Goal: Answer question/provide support

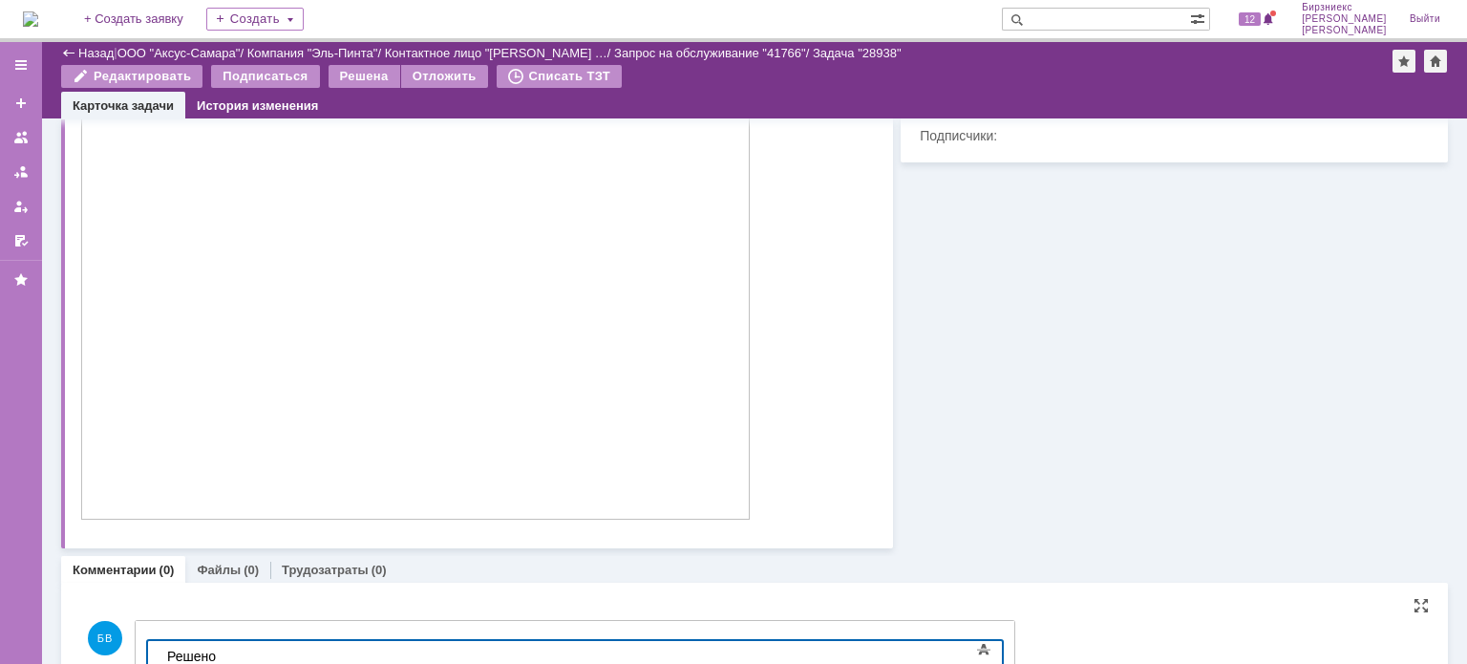
scroll to position [528, 0]
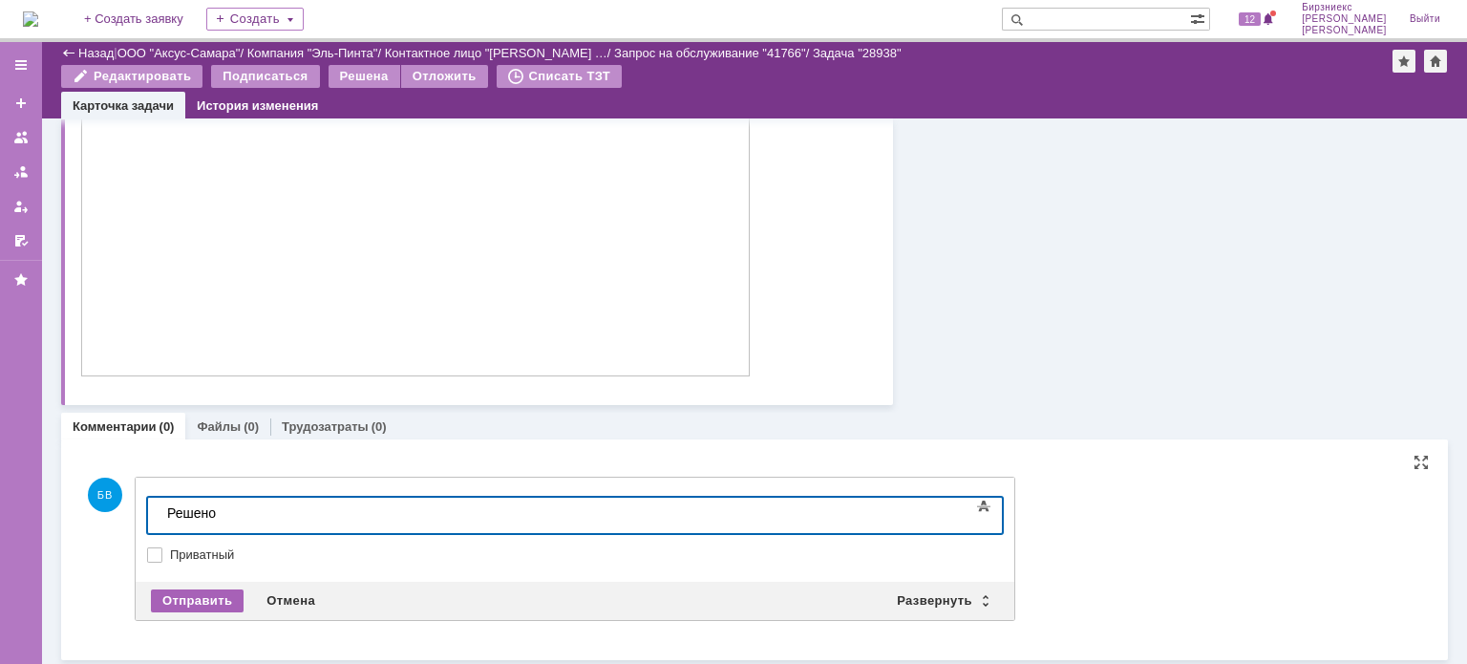
click at [187, 601] on div "Отправить" at bounding box center [197, 600] width 93 height 23
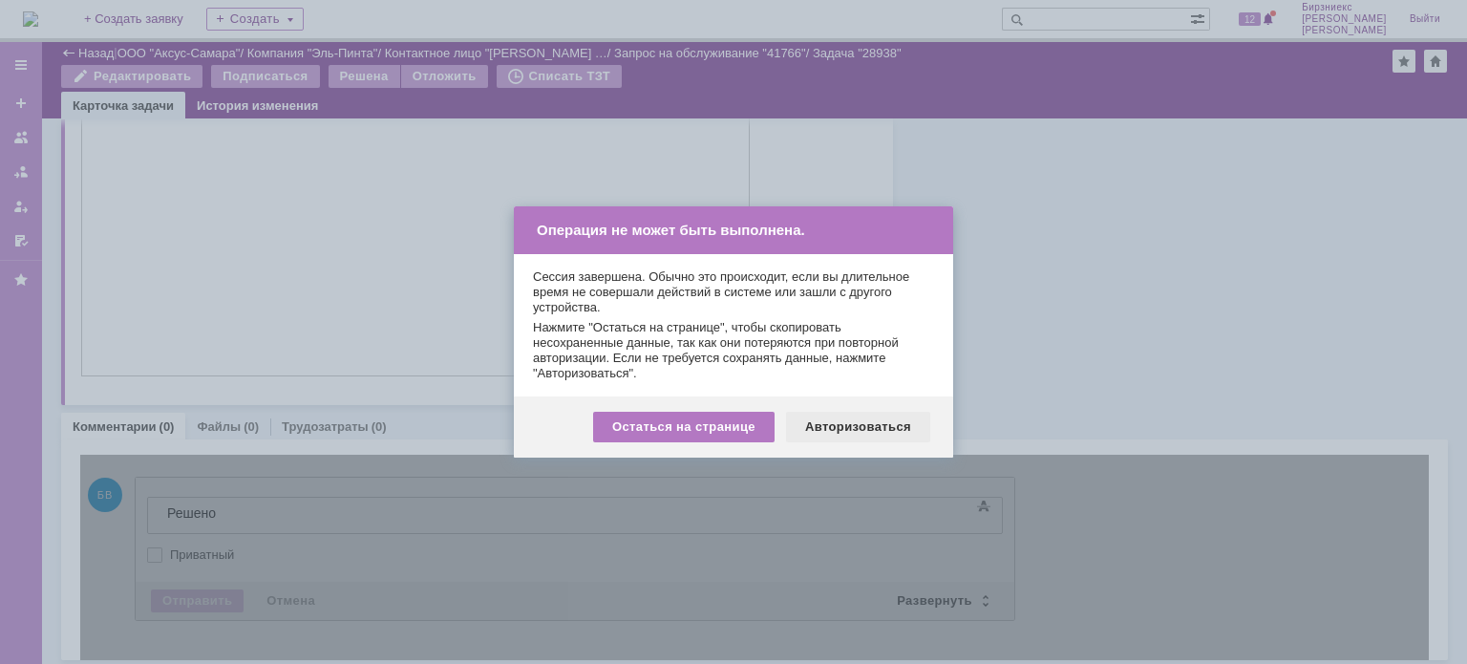
click at [821, 419] on div "Авторизоваться" at bounding box center [858, 427] width 144 height 31
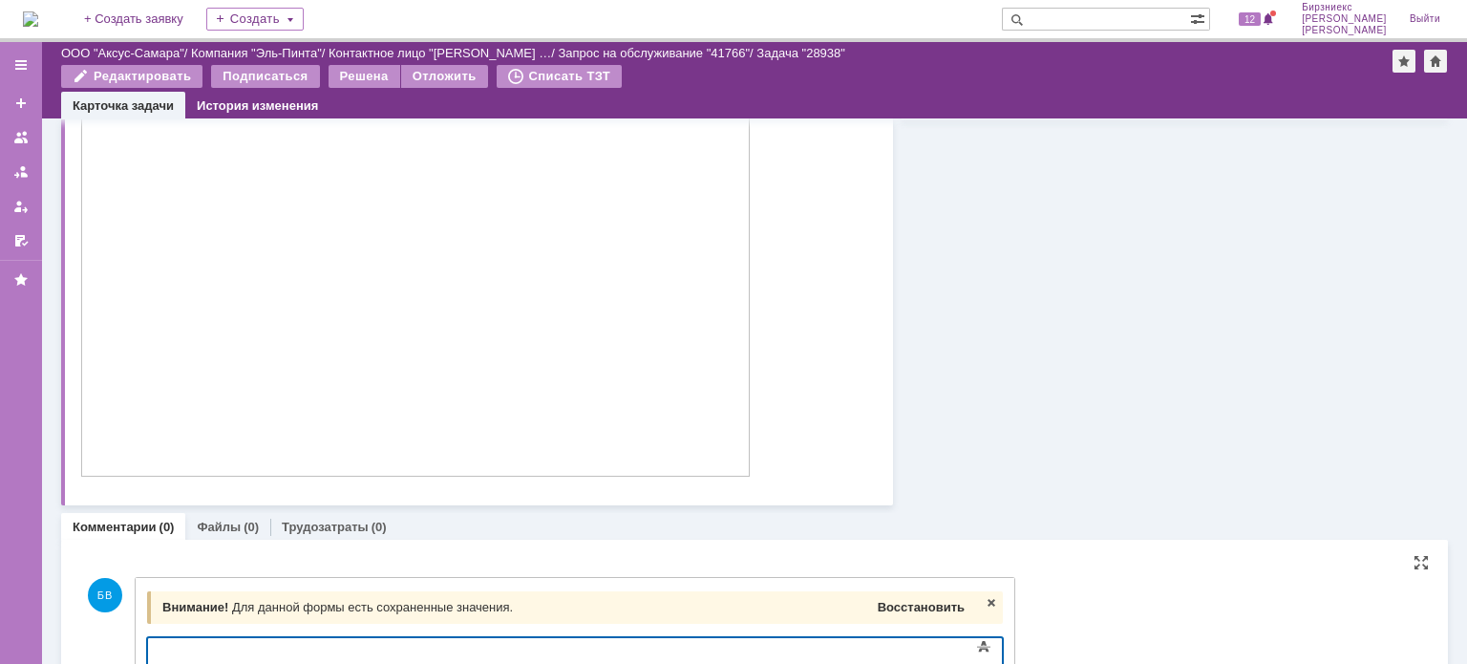
click at [944, 604] on span "Восстановить" at bounding box center [921, 607] width 87 height 14
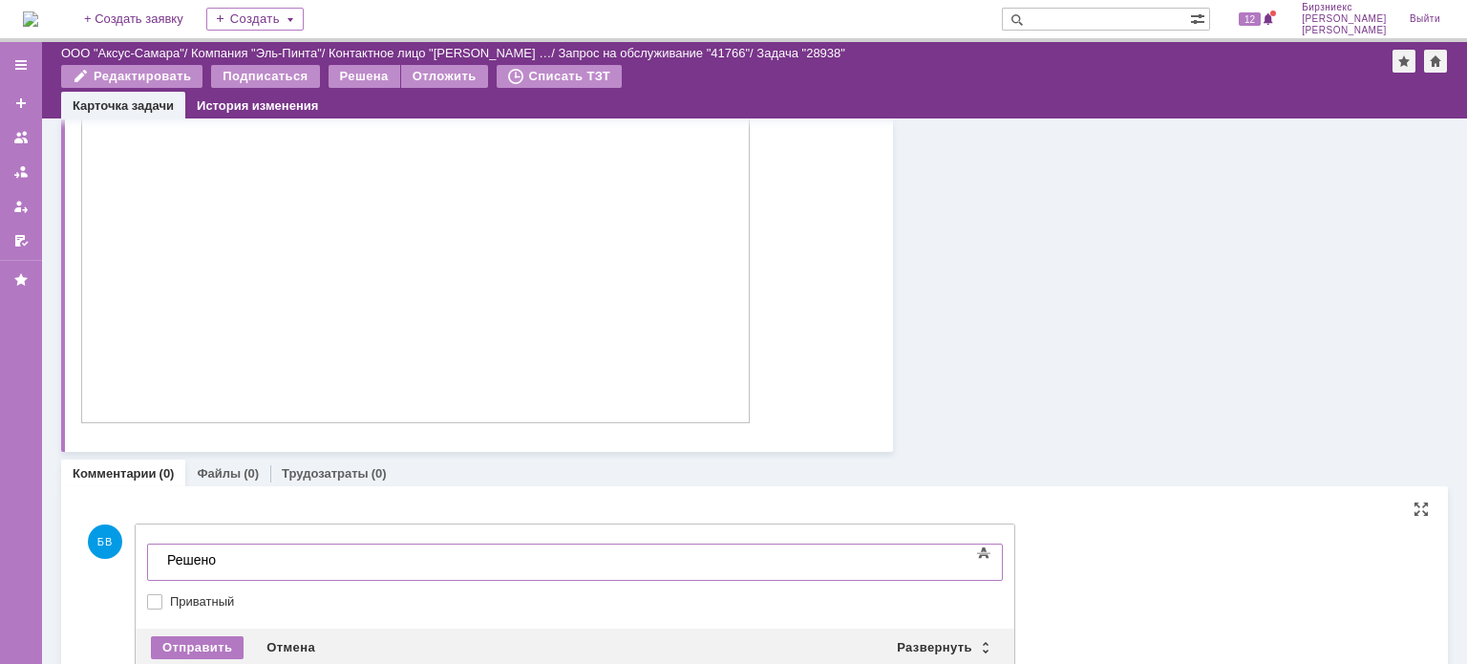
scroll to position [528, 0]
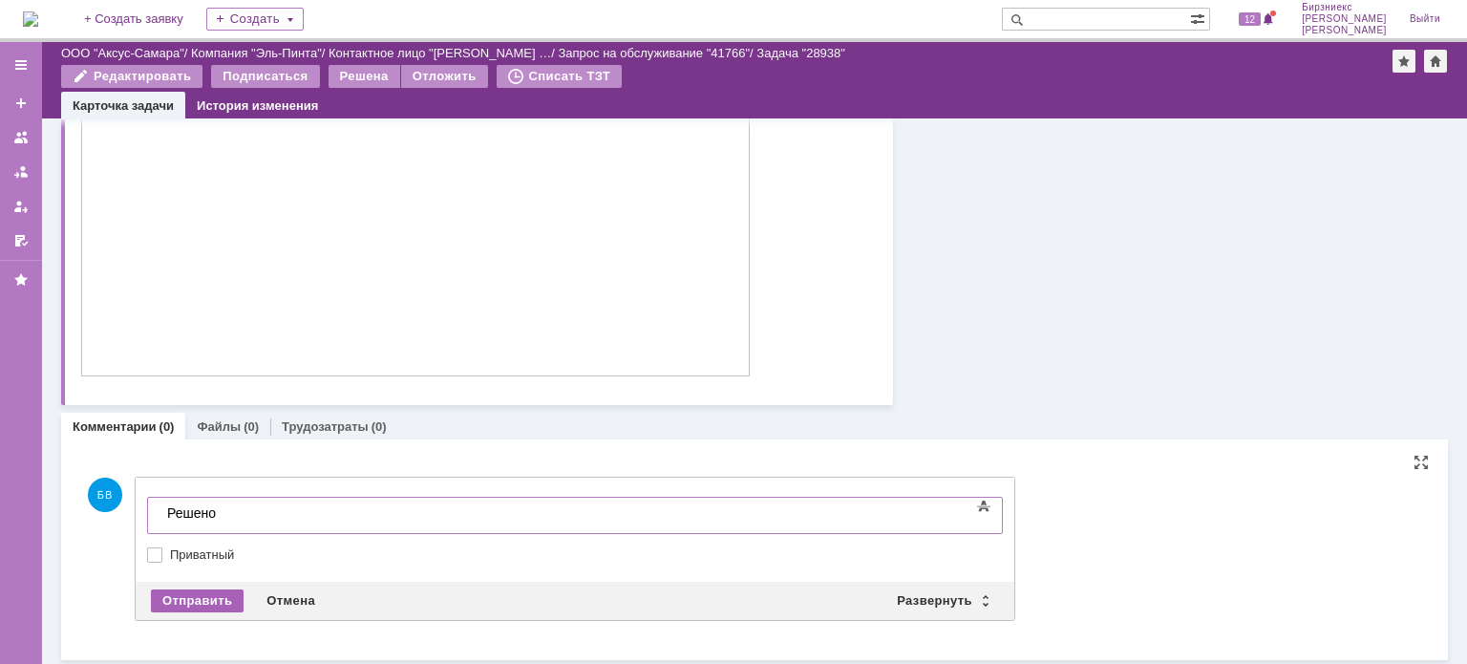
click at [204, 600] on div "Отправить" at bounding box center [197, 600] width 93 height 23
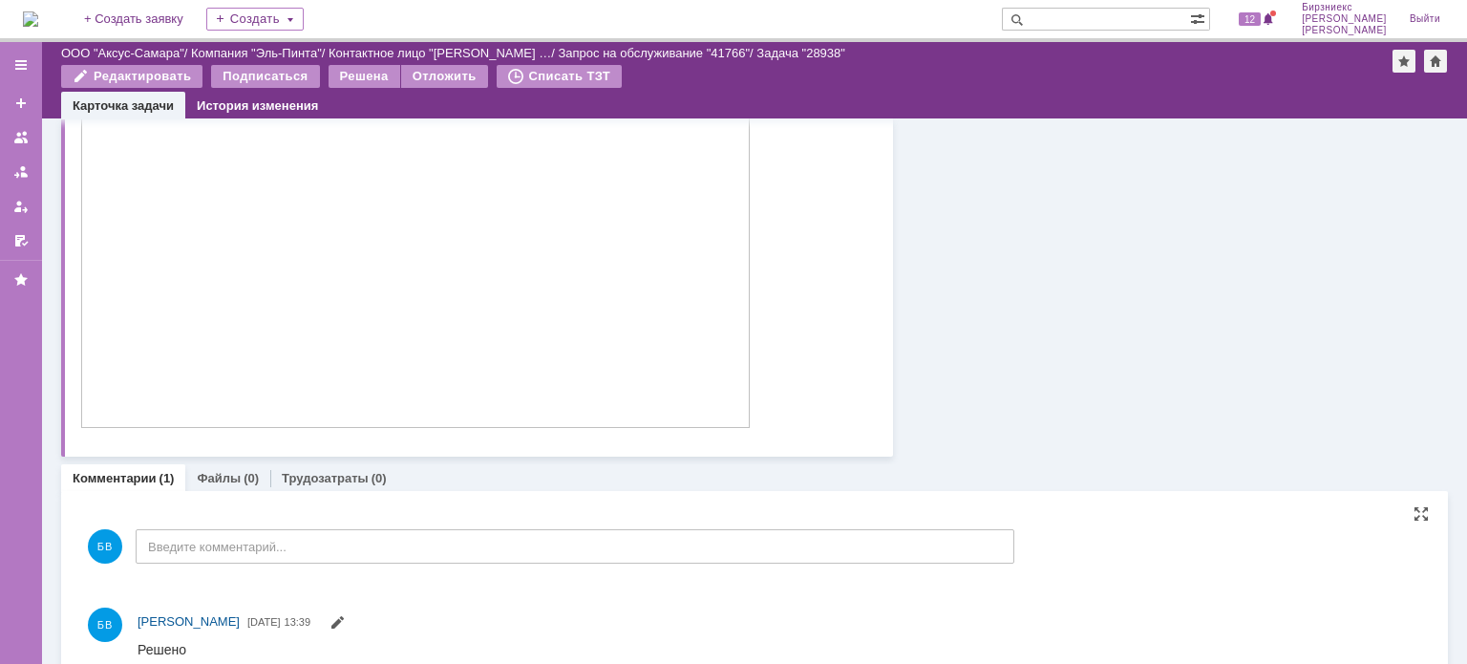
scroll to position [321, 0]
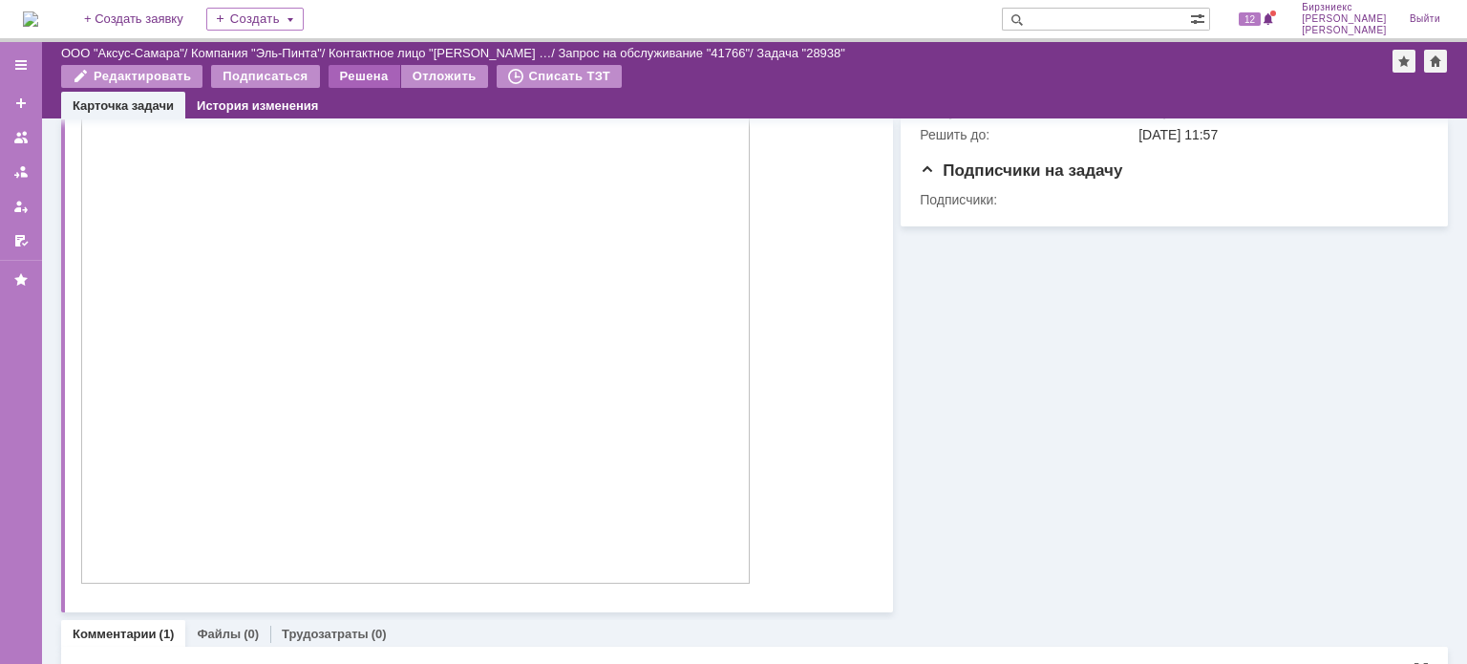
click at [372, 76] on div "Решена" at bounding box center [365, 76] width 72 height 23
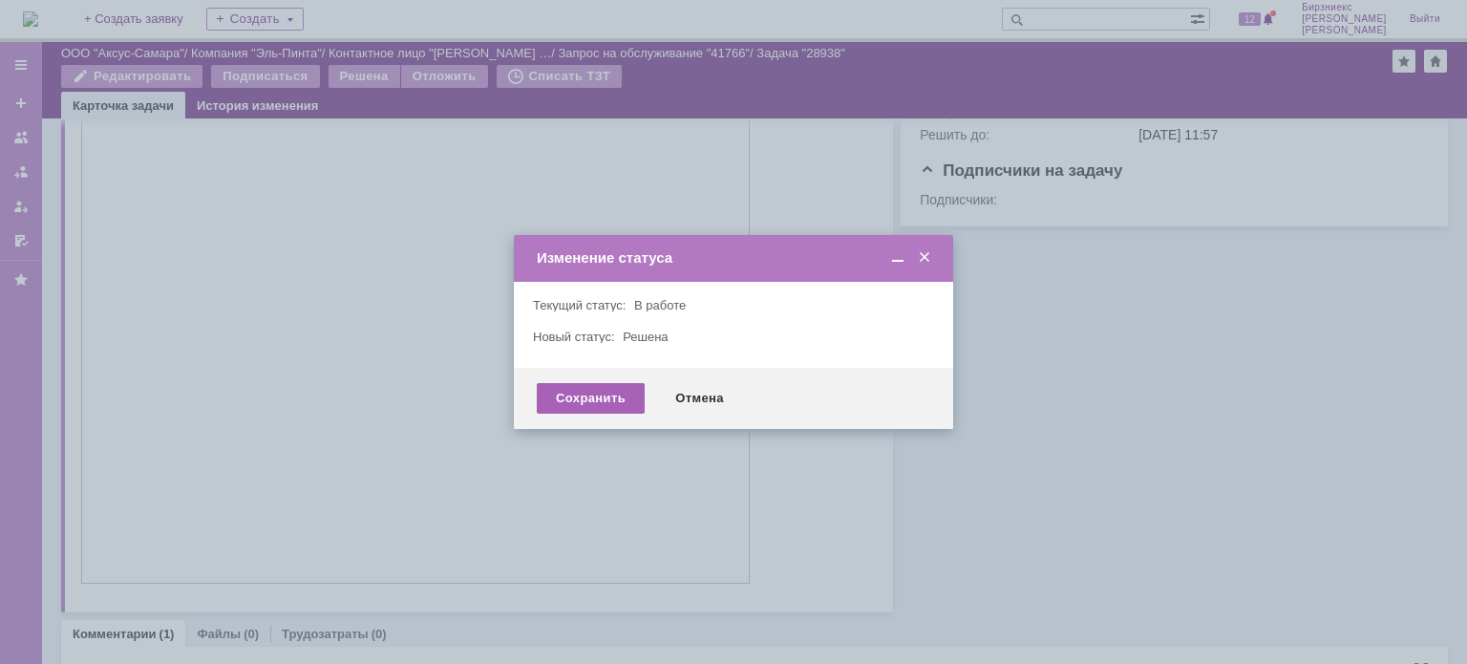
click at [581, 403] on div "Сохранить" at bounding box center [591, 398] width 108 height 31
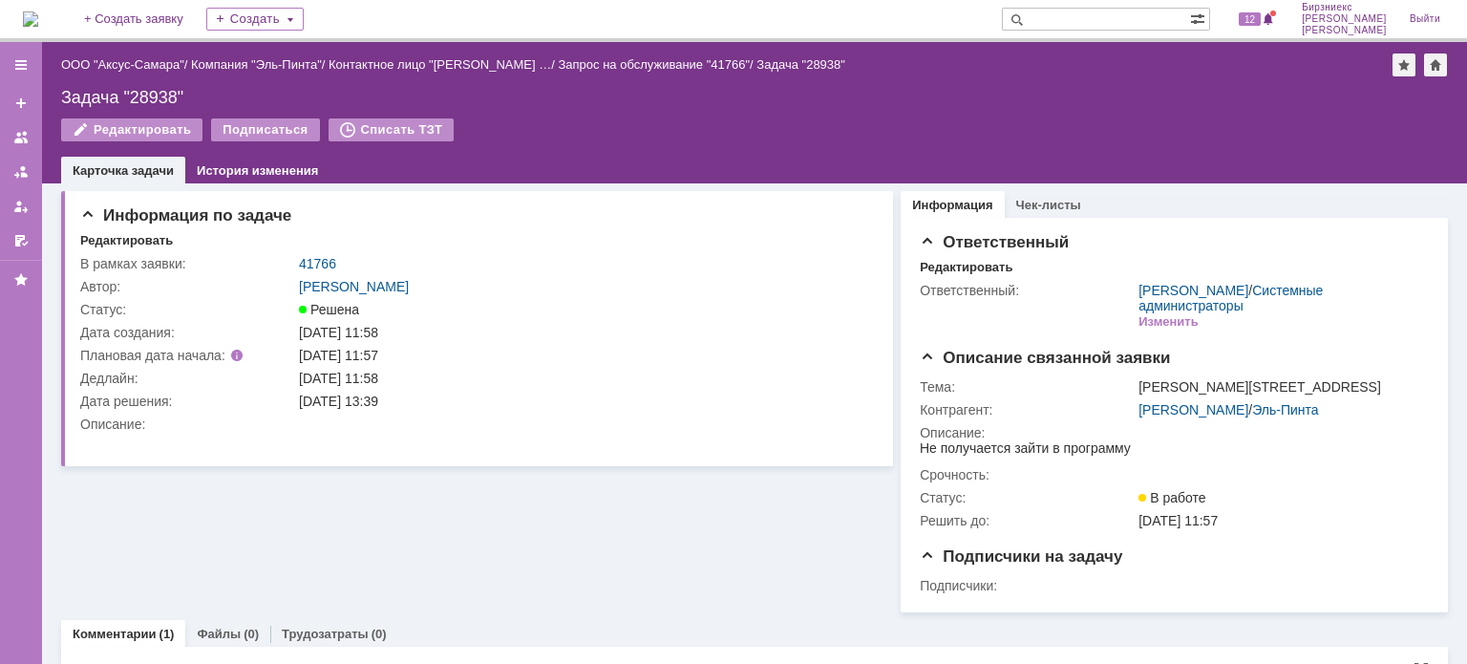
scroll to position [0, 0]
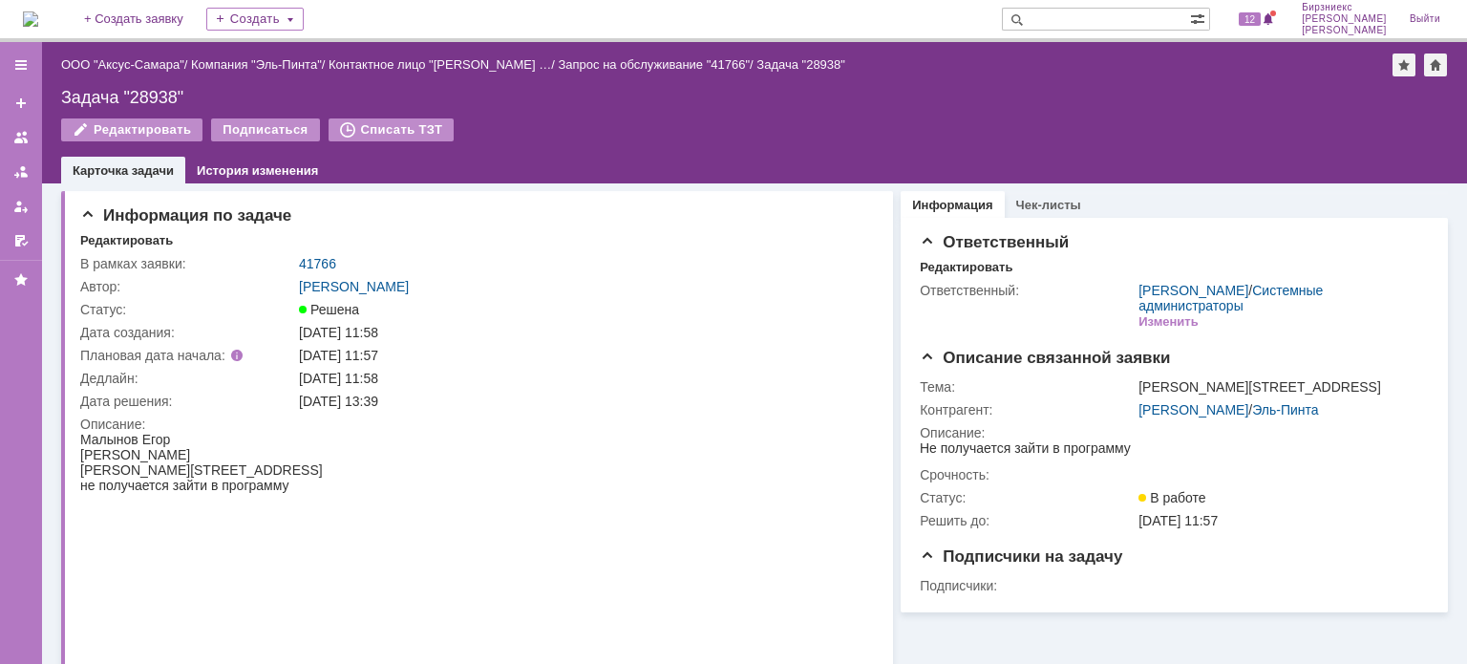
click at [38, 21] on img at bounding box center [30, 18] width 15 height 15
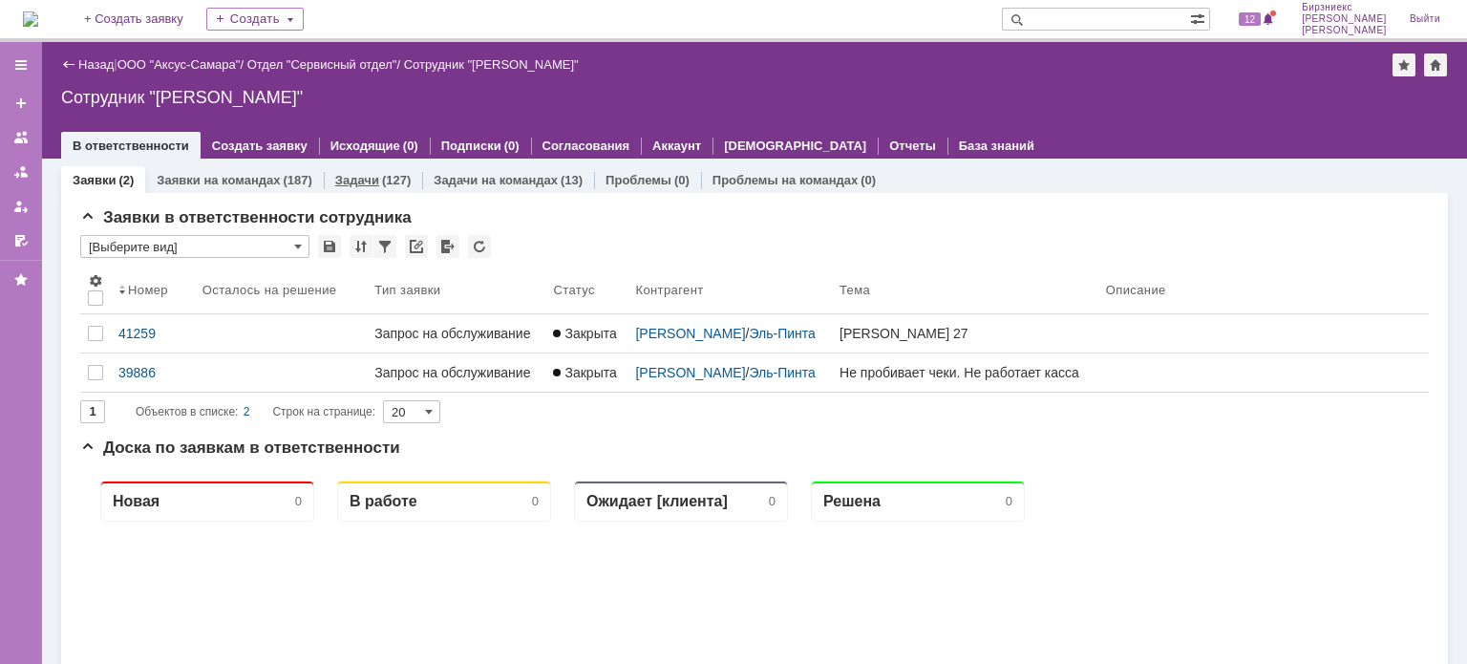
click at [384, 175] on div "(127)" at bounding box center [396, 180] width 29 height 14
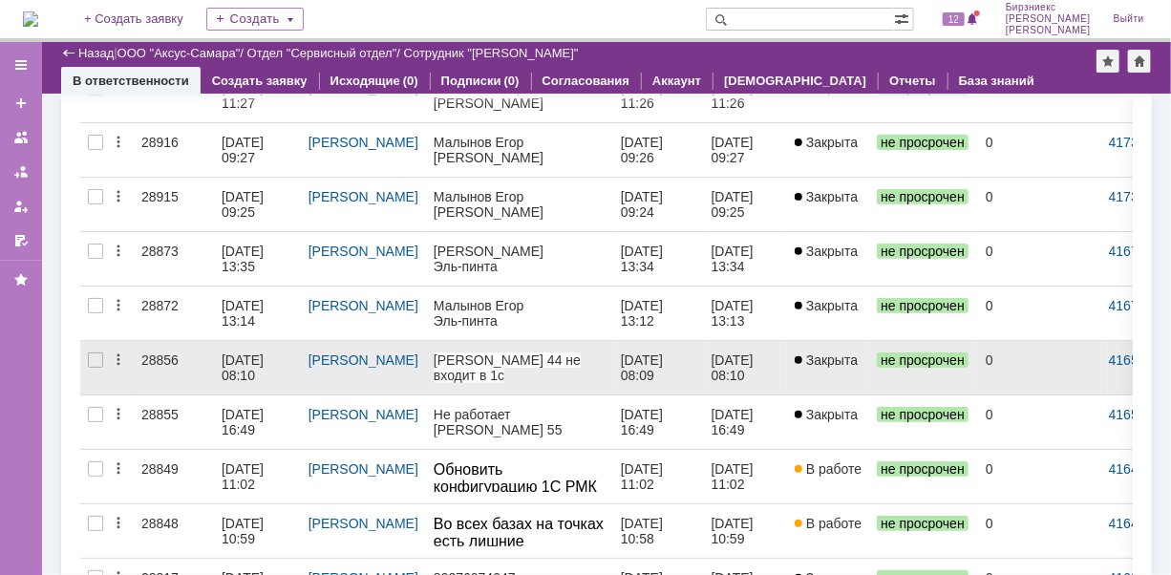
scroll to position [287, 0]
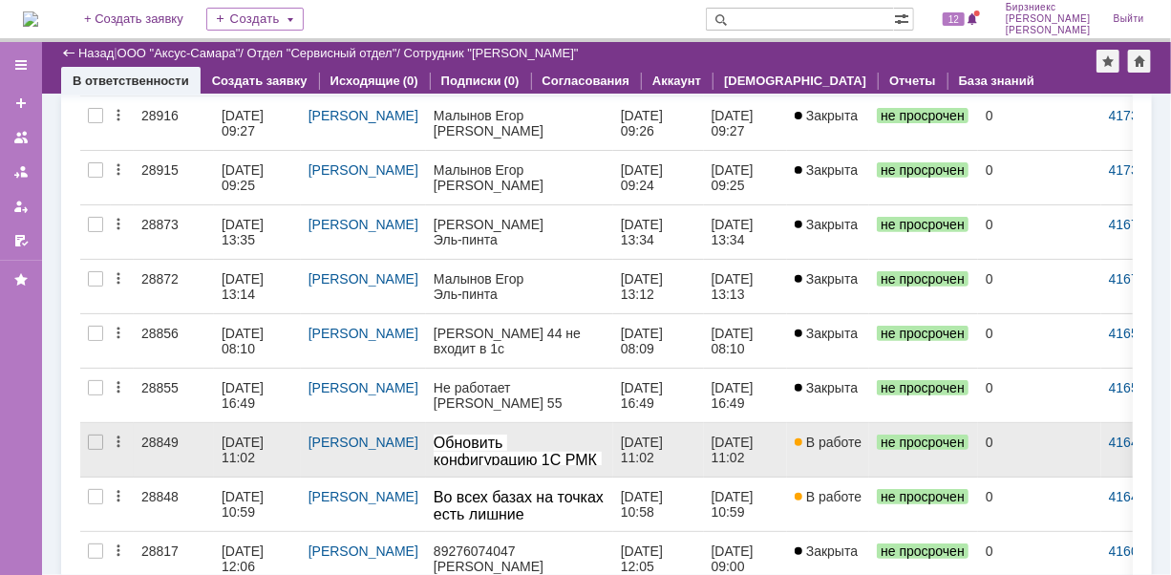
click at [252, 438] on div "05.09.2025 11:02" at bounding box center [245, 450] width 46 height 31
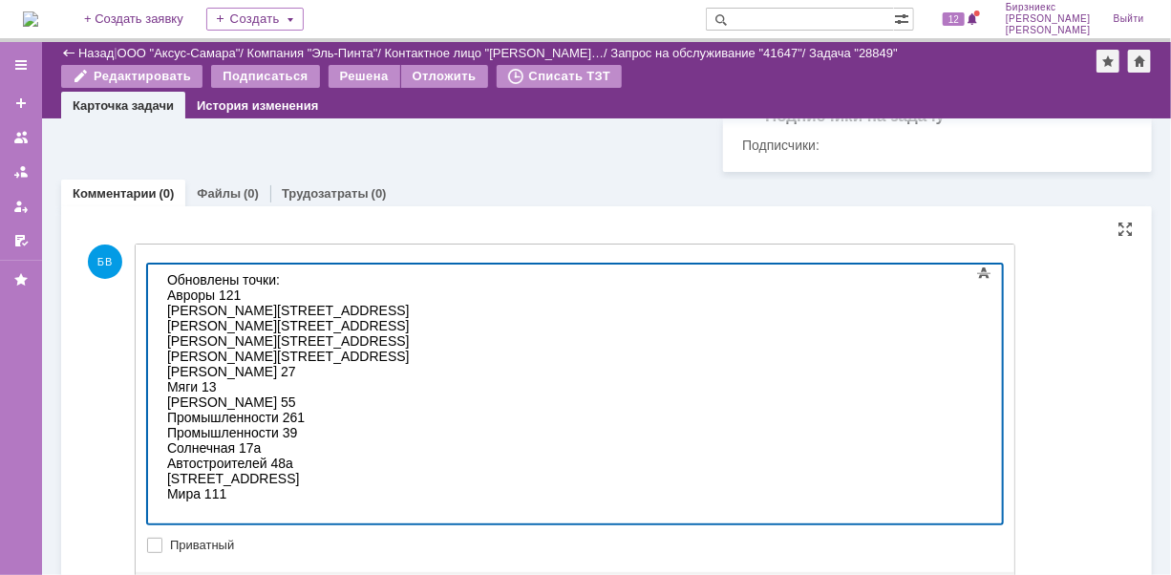
scroll to position [473, 0]
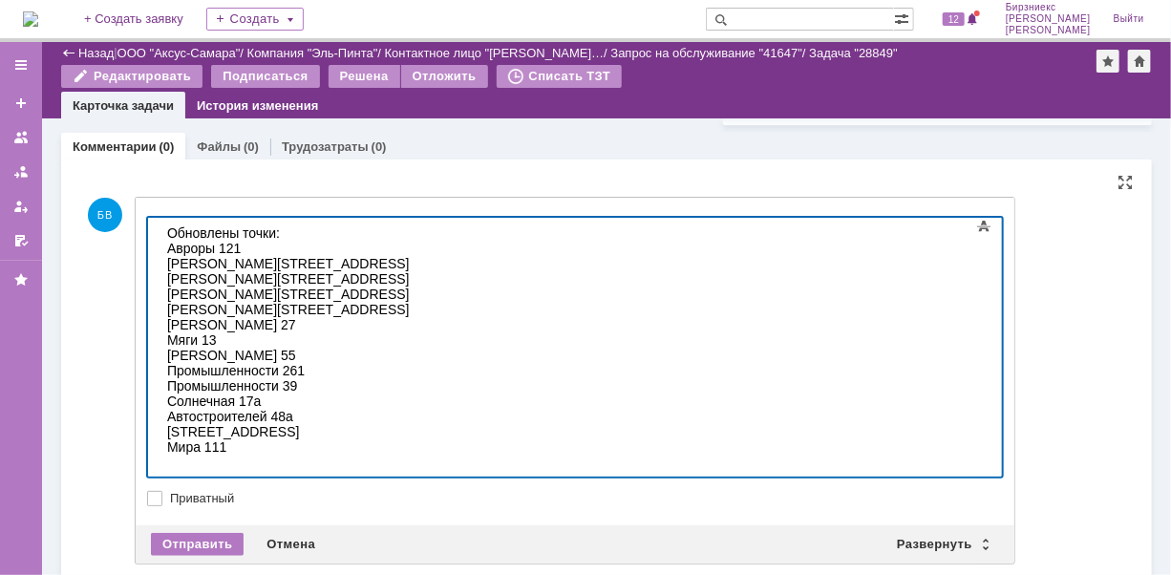
click at [168, 241] on div "Авроры 121" at bounding box center [301, 247] width 271 height 15
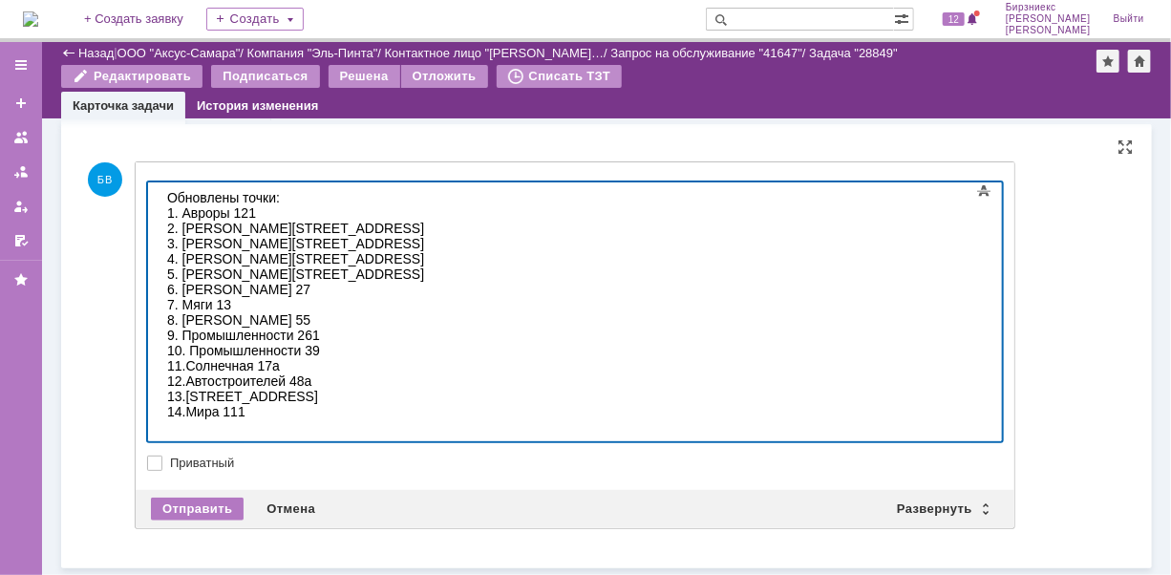
scroll to position [521, 0]
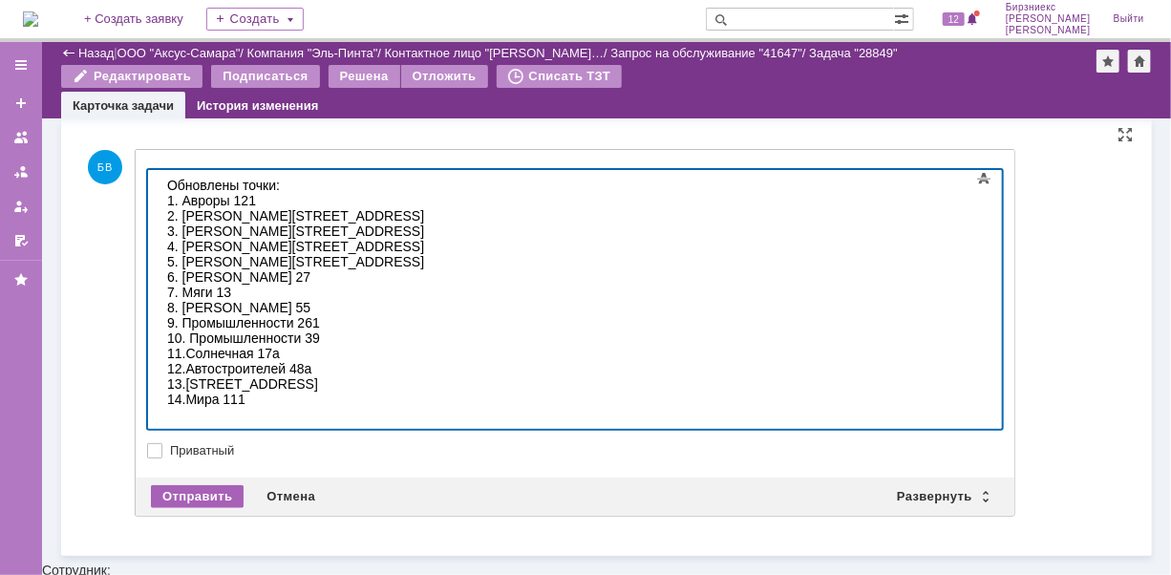
click at [210, 501] on div "Отправить" at bounding box center [197, 496] width 93 height 23
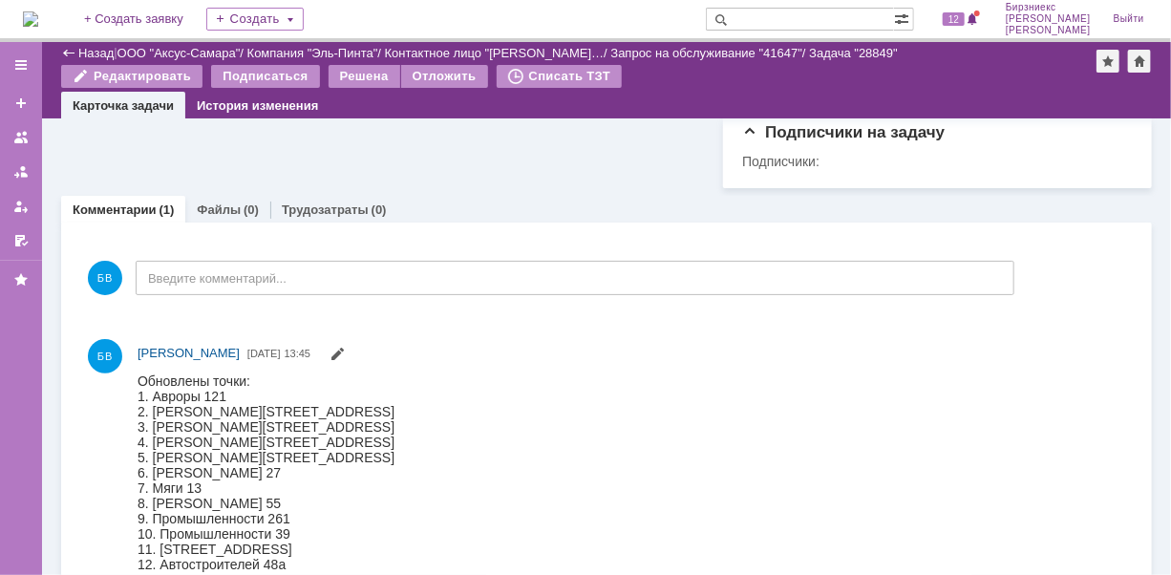
scroll to position [505, 0]
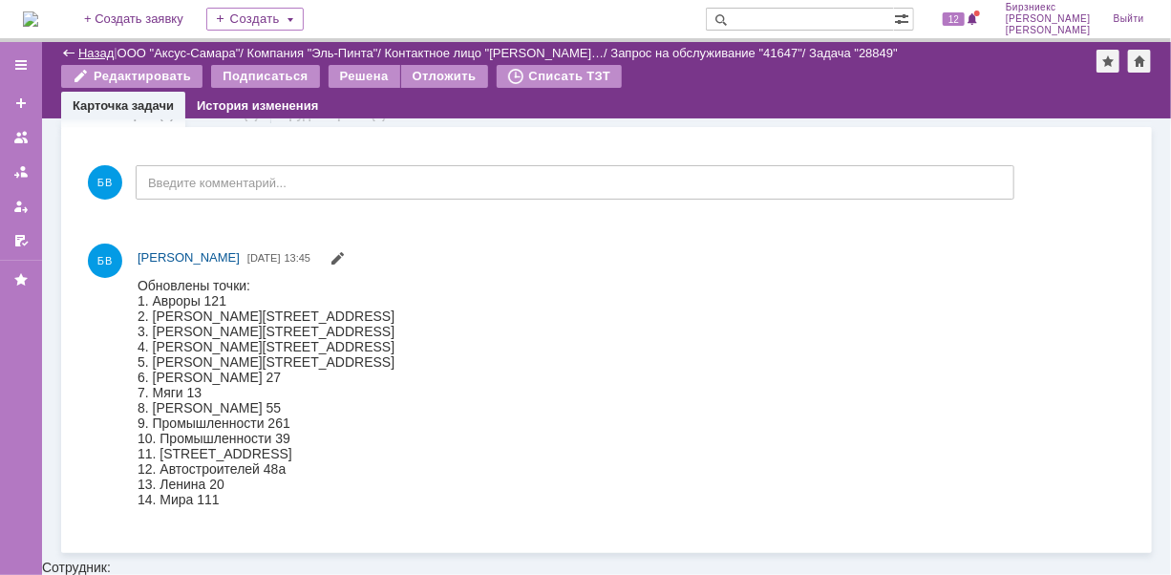
click at [103, 52] on link "Назад" at bounding box center [95, 53] width 35 height 14
